Goal: Find contact information: Find contact information

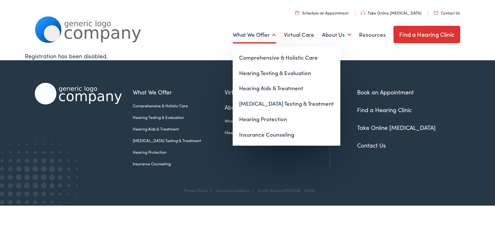
drag, startPoint x: 445, startPoint y: 12, endPoint x: 252, endPoint y: 33, distance: 193.9
click at [164, 32] on ul "What We Offer Comprehensive & Holistic Care Hearing Testing & Evaluation Hearin…" at bounding box center [248, 35] width 426 height 24
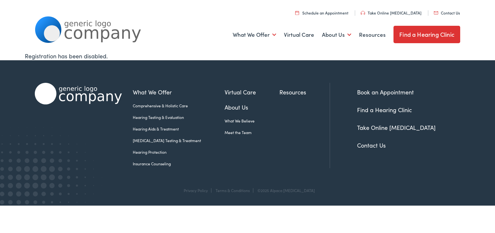
click at [452, 12] on link "Contact Us" at bounding box center [447, 12] width 26 height 5
